Goal: Find specific page/section: Find specific page/section

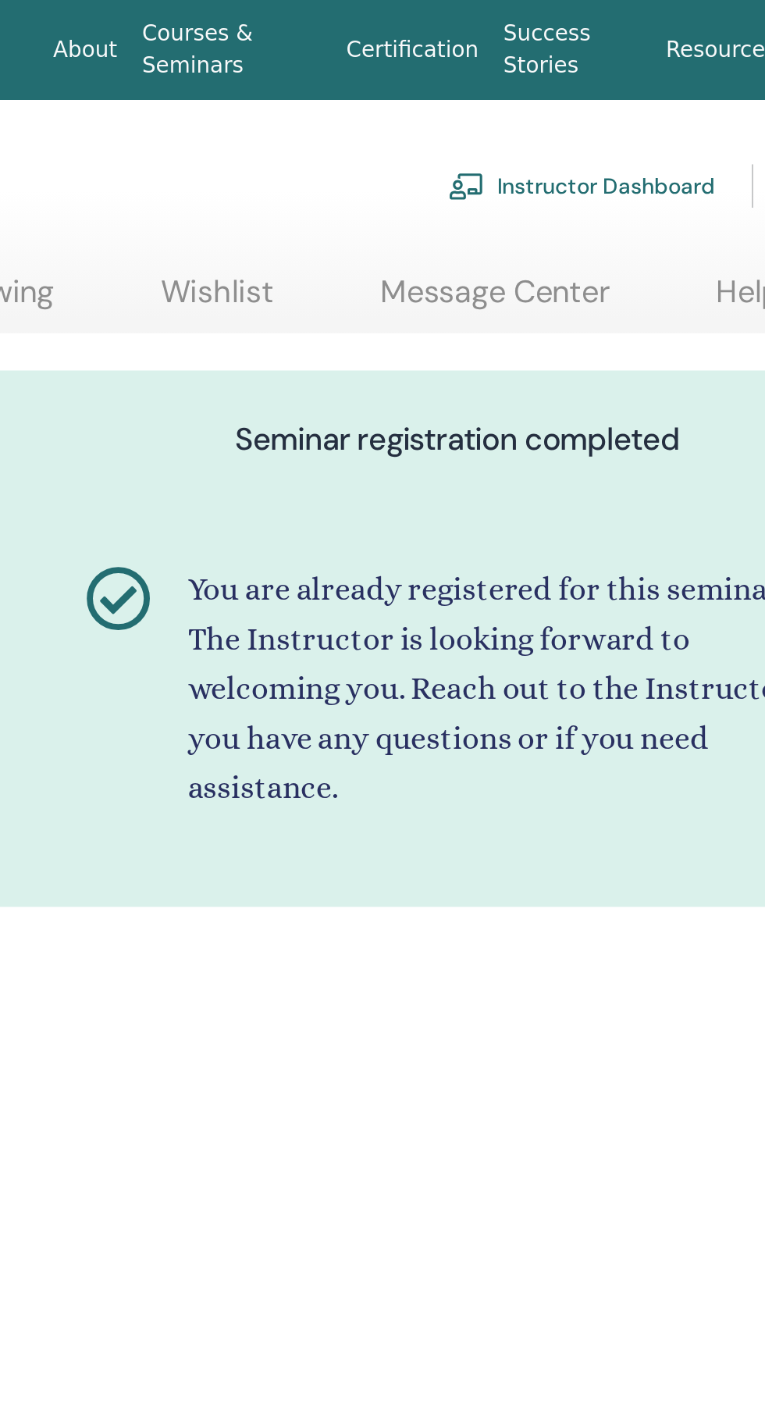
click at [638, 83] on link "Instructor Dashboard" at bounding box center [606, 94] width 134 height 34
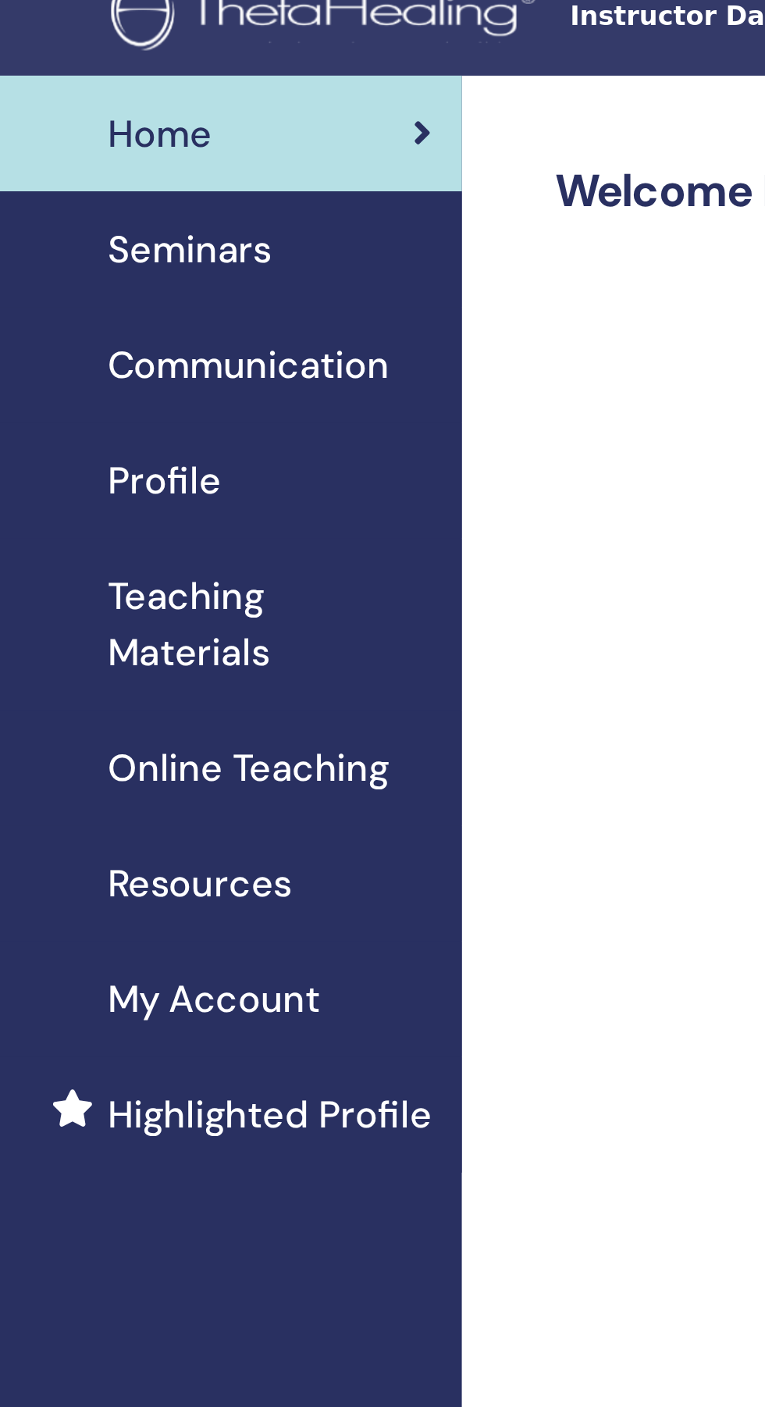
click at [143, 280] on span "Teaching Materials" at bounding box center [170, 279] width 136 height 47
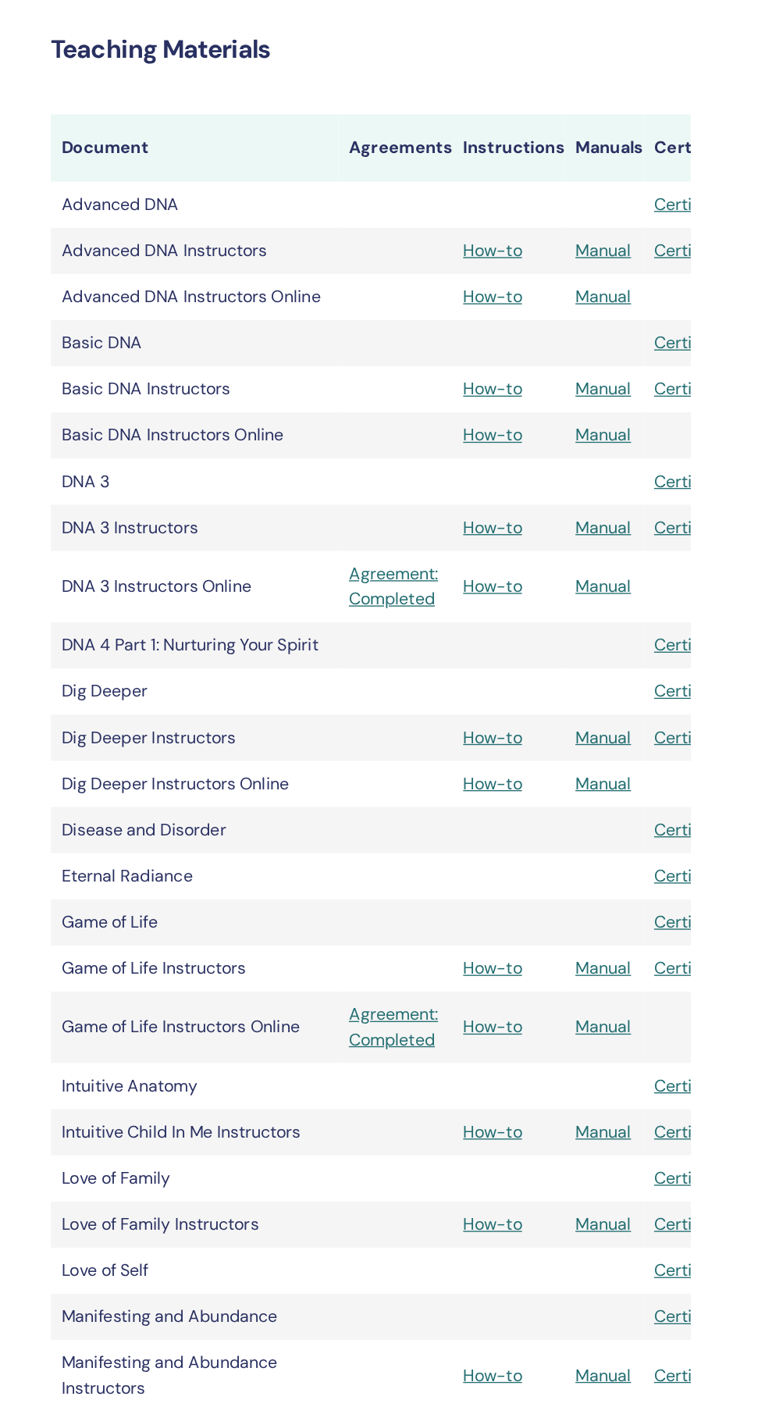
scroll to position [217, 0]
click at [555, 779] on link "Agreement: Completed" at bounding box center [545, 774] width 69 height 37
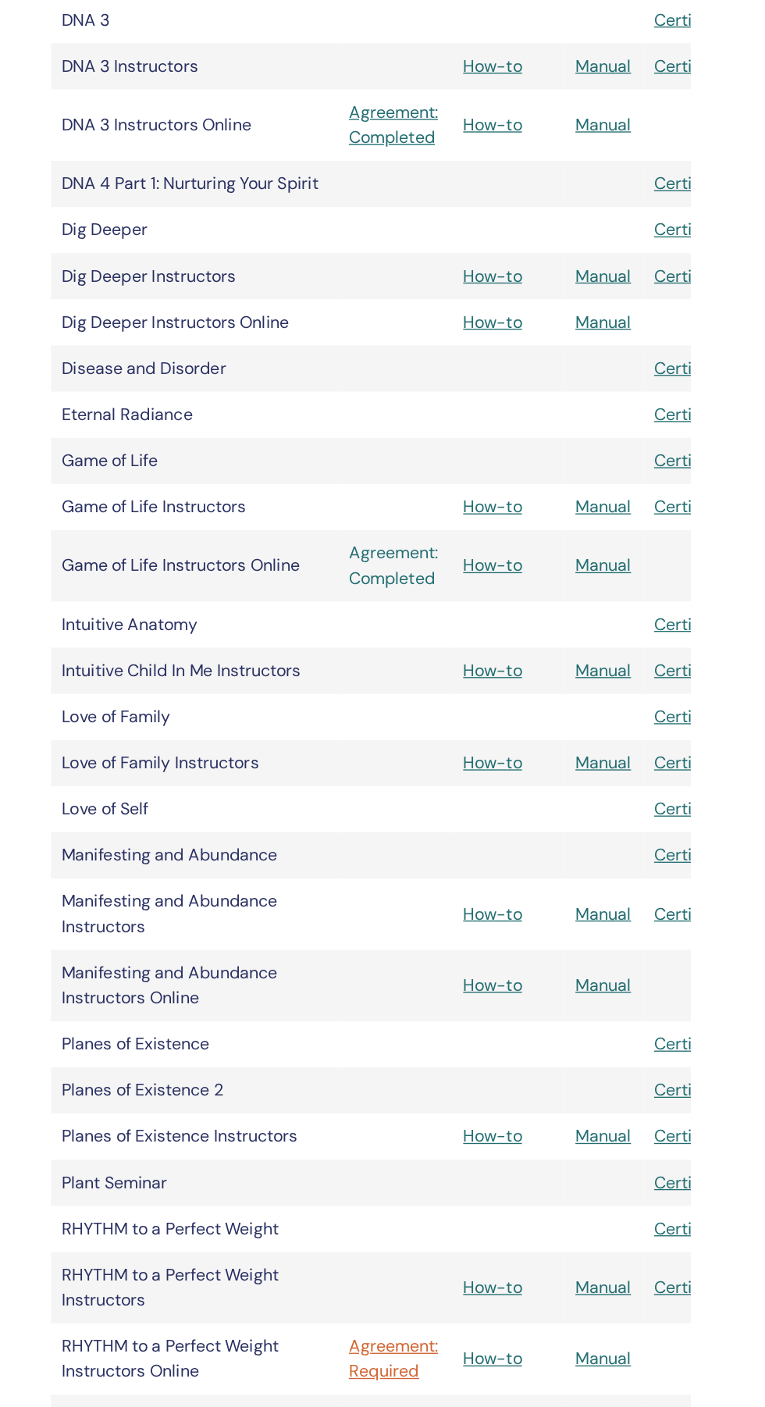
scroll to position [0, 0]
